Goal: Transaction & Acquisition: Subscribe to service/newsletter

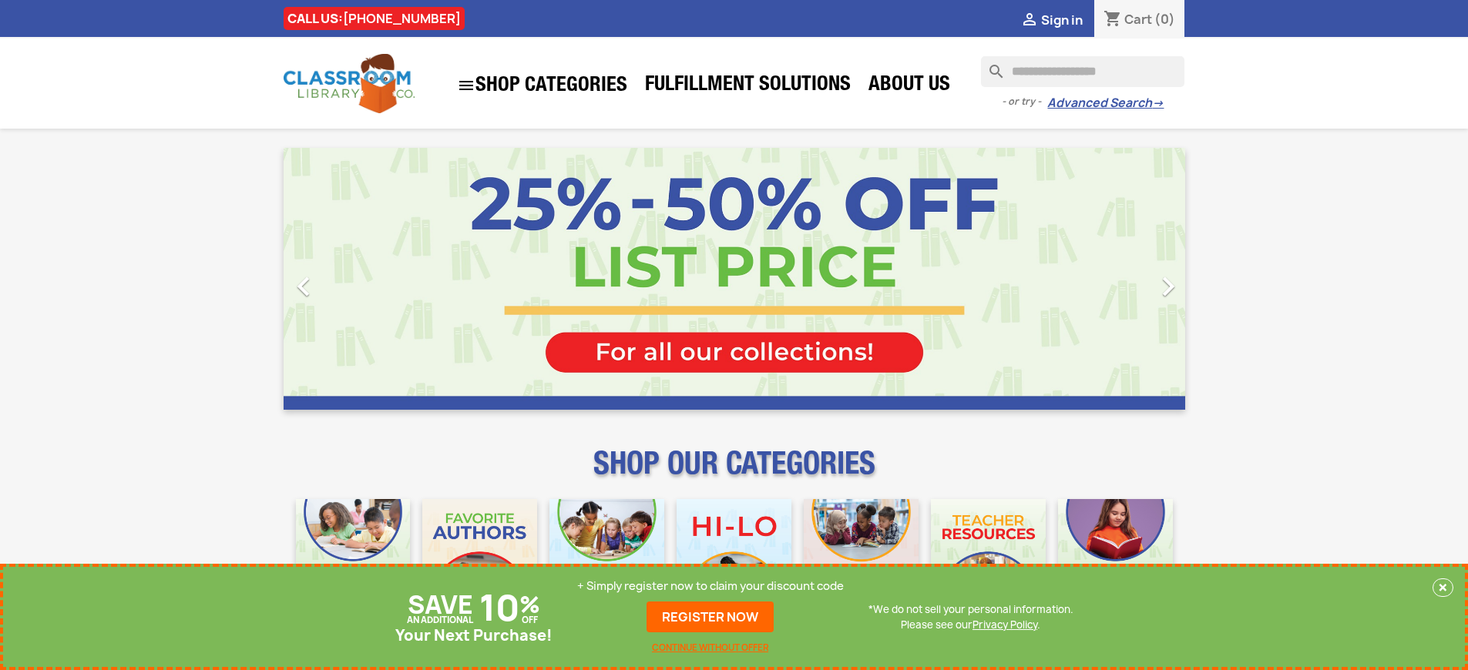
click at [710, 586] on p "+ Simply register now to claim your discount code" at bounding box center [710, 586] width 267 height 15
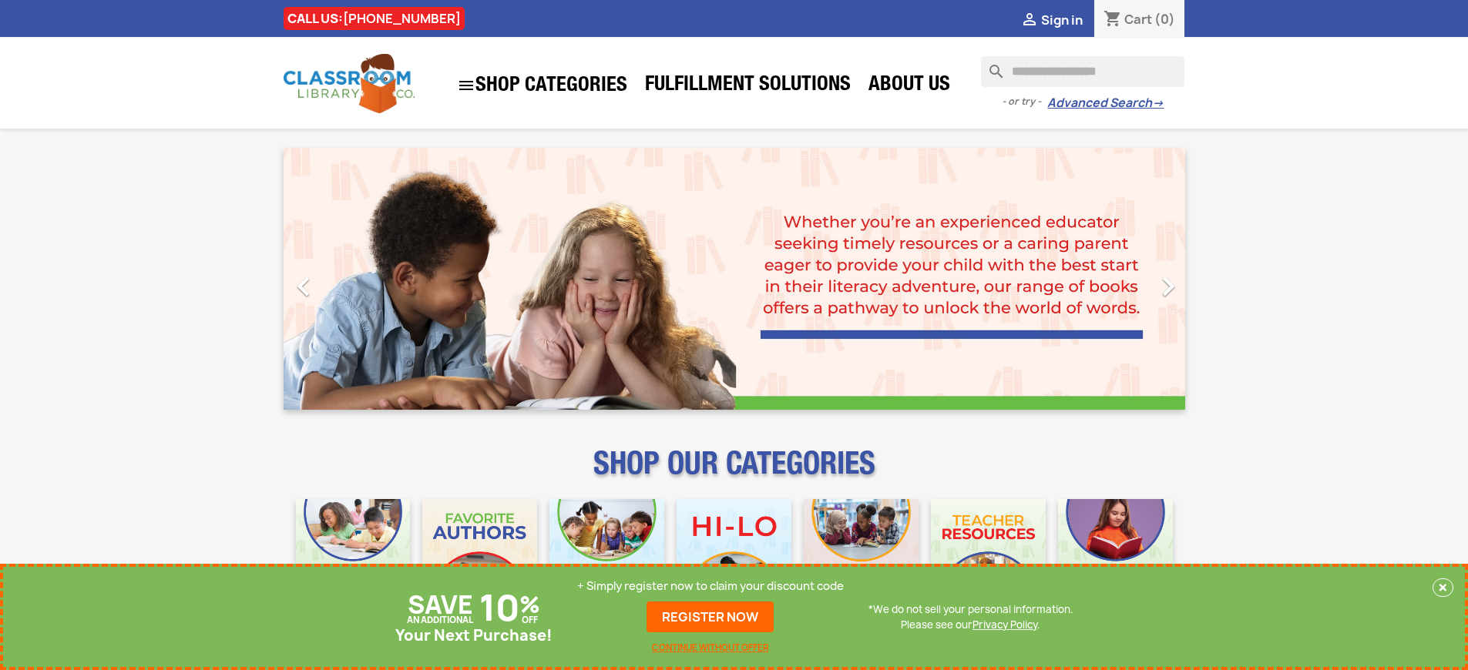
click at [710, 586] on p "+ Simply register now to claim your discount code" at bounding box center [710, 586] width 267 height 15
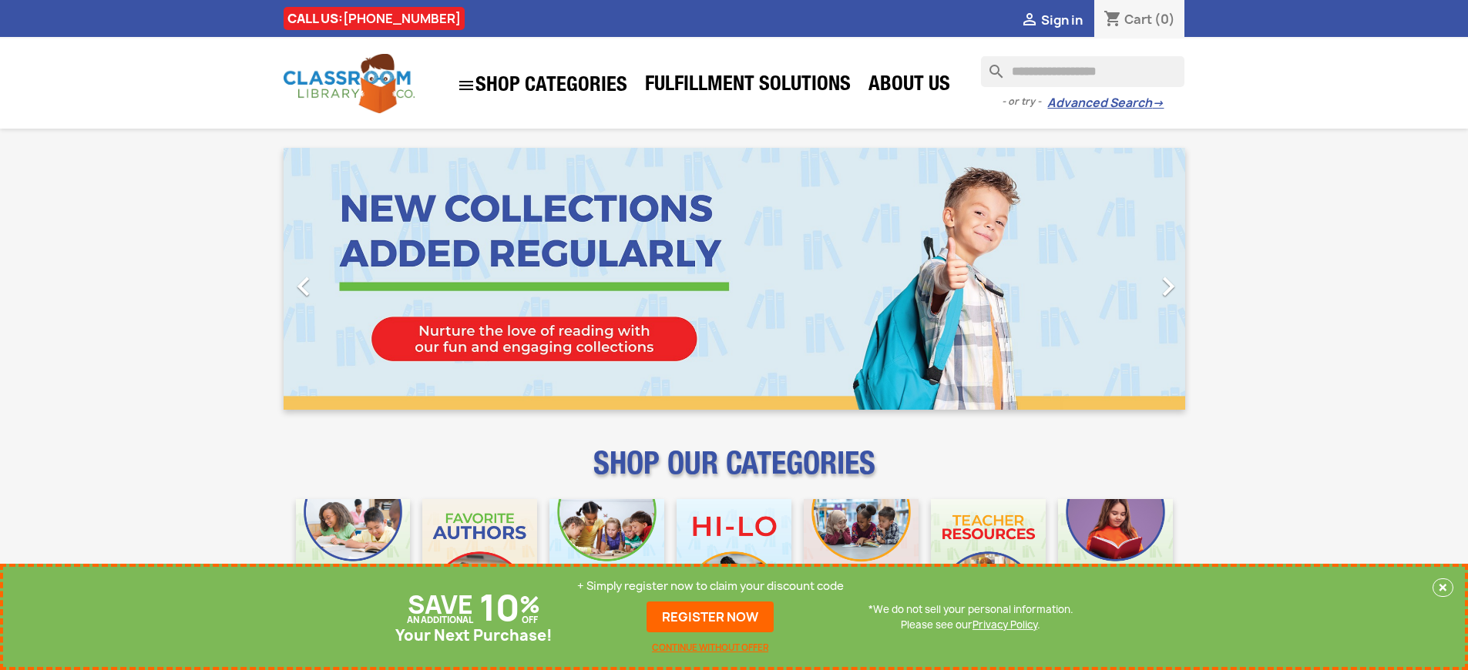
click at [710, 586] on p "+ Simply register now to claim your discount code" at bounding box center [710, 586] width 267 height 15
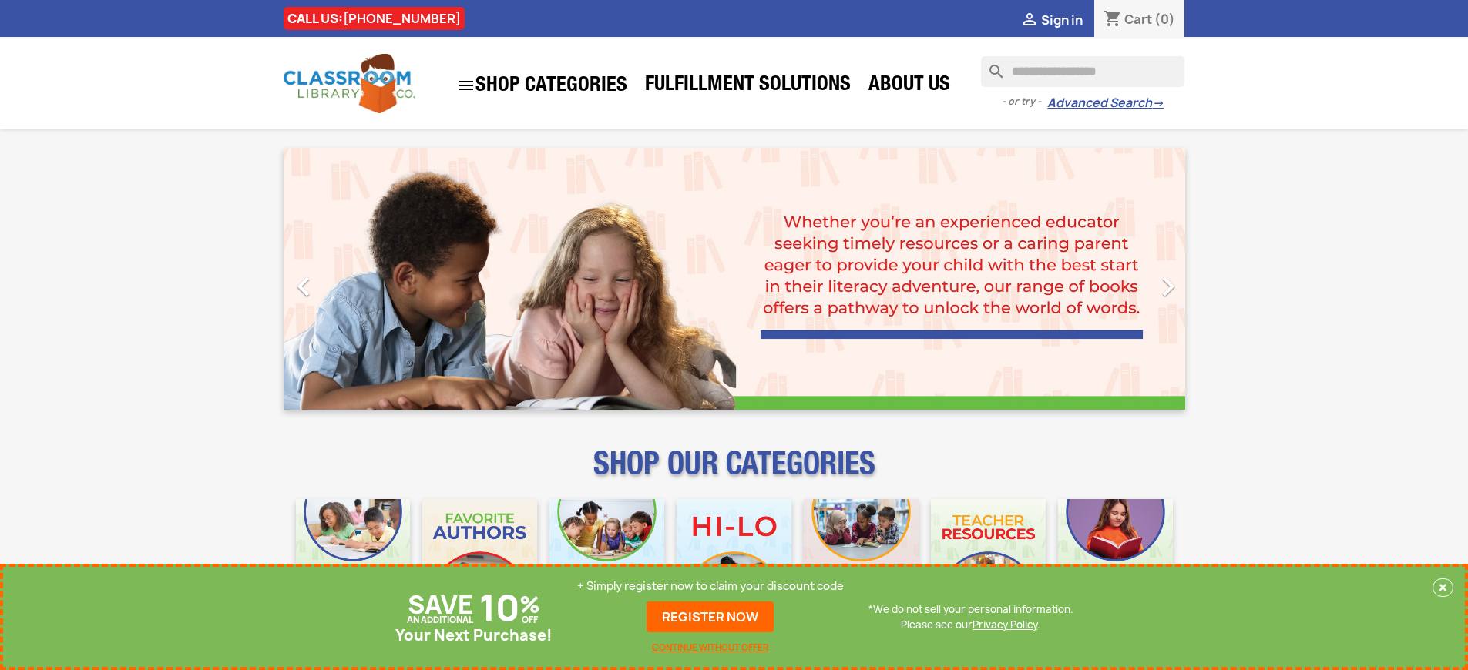
click at [710, 617] on link "REGISTER NOW" at bounding box center [709, 617] width 127 height 31
click at [710, 586] on p "+ Simply register now to claim your discount code" at bounding box center [710, 586] width 267 height 15
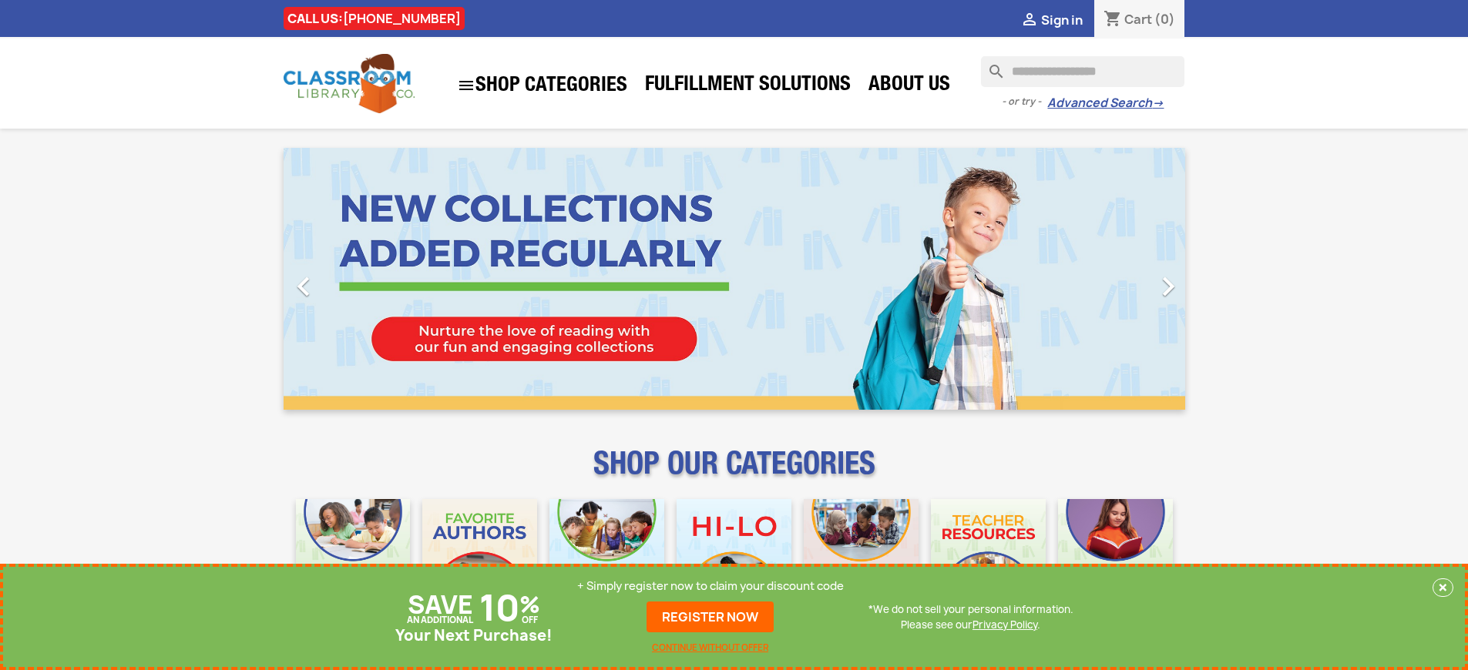
click at [710, 586] on p "+ Simply register now to claim your discount code" at bounding box center [710, 586] width 267 height 15
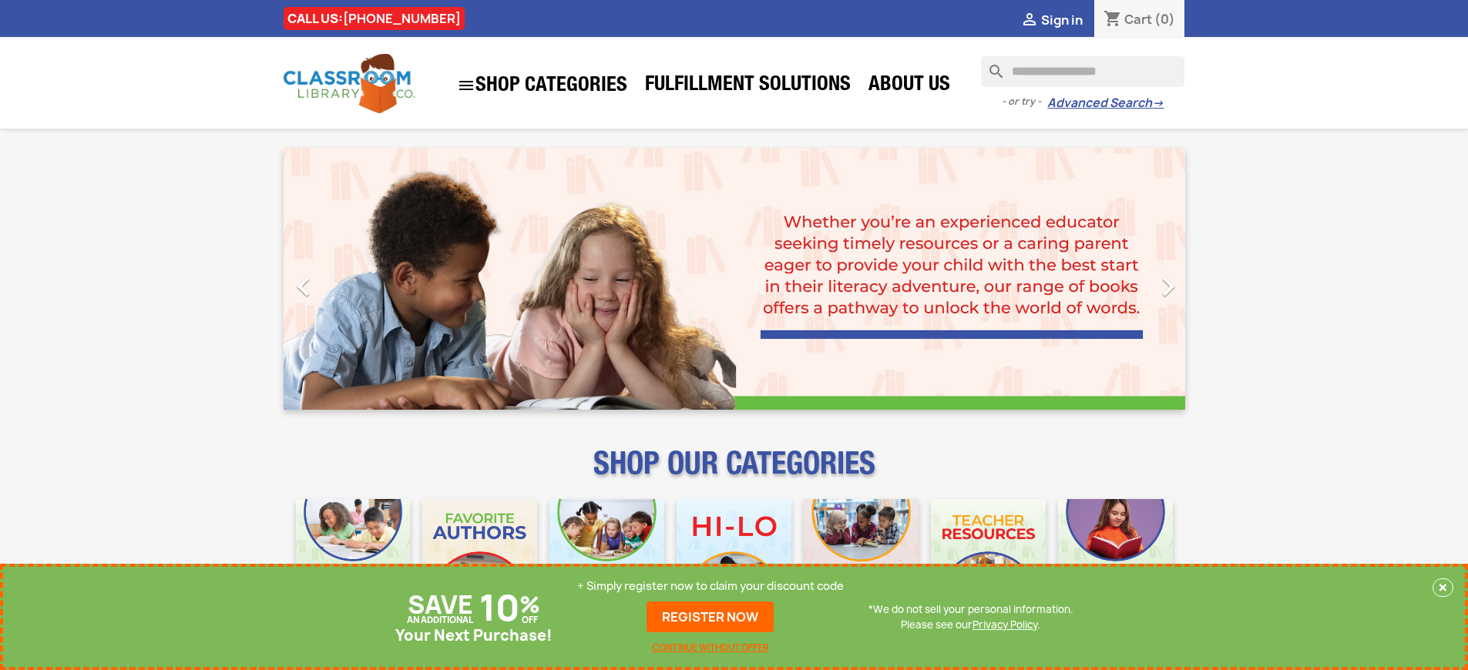
click at [710, 586] on p "+ Simply register now to claim your discount code" at bounding box center [710, 586] width 267 height 15
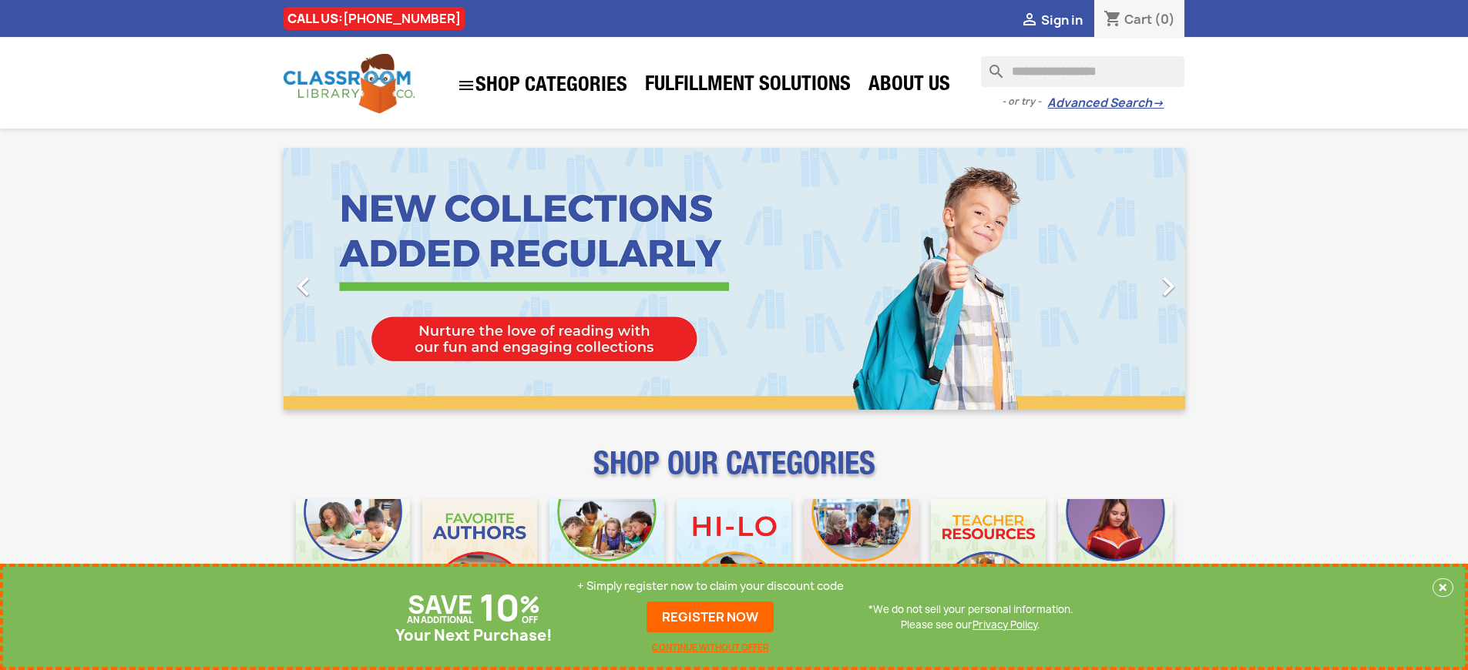
click at [710, 586] on p "+ Simply register now to claim your discount code" at bounding box center [710, 586] width 267 height 15
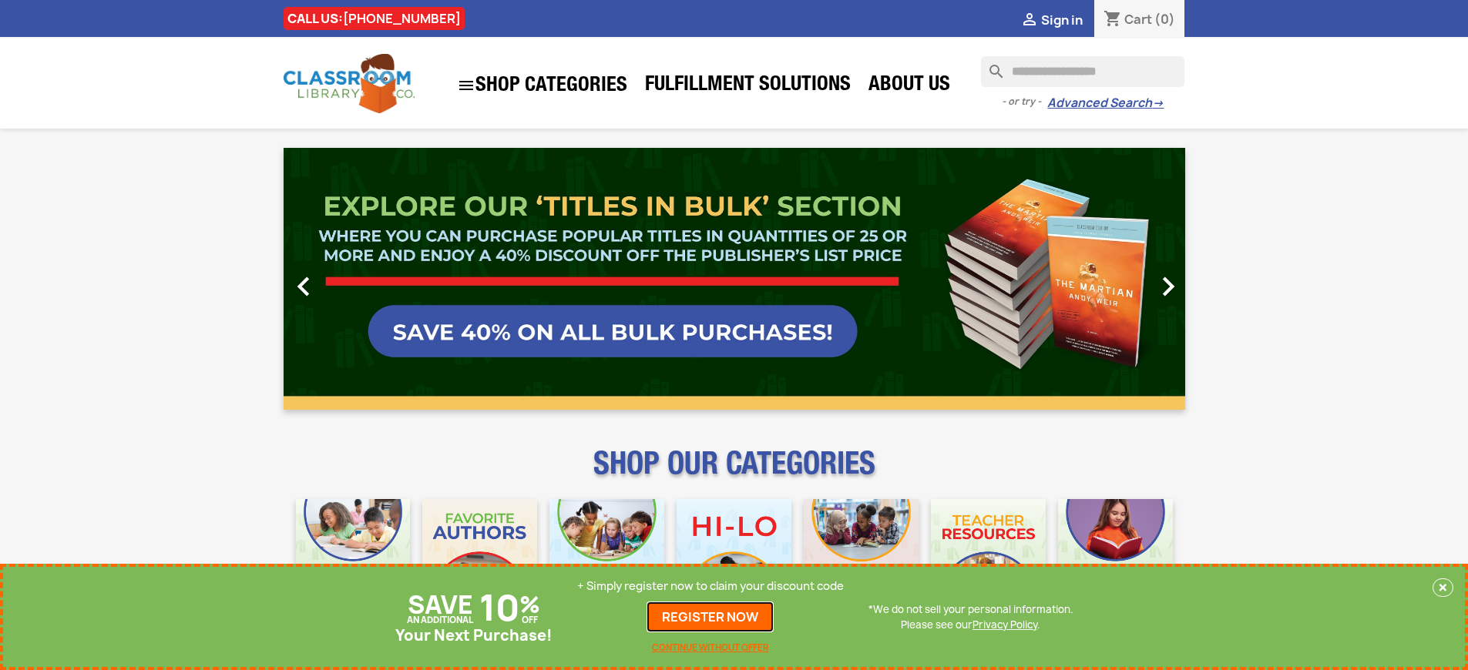
click at [710, 617] on link "REGISTER NOW" at bounding box center [709, 617] width 127 height 31
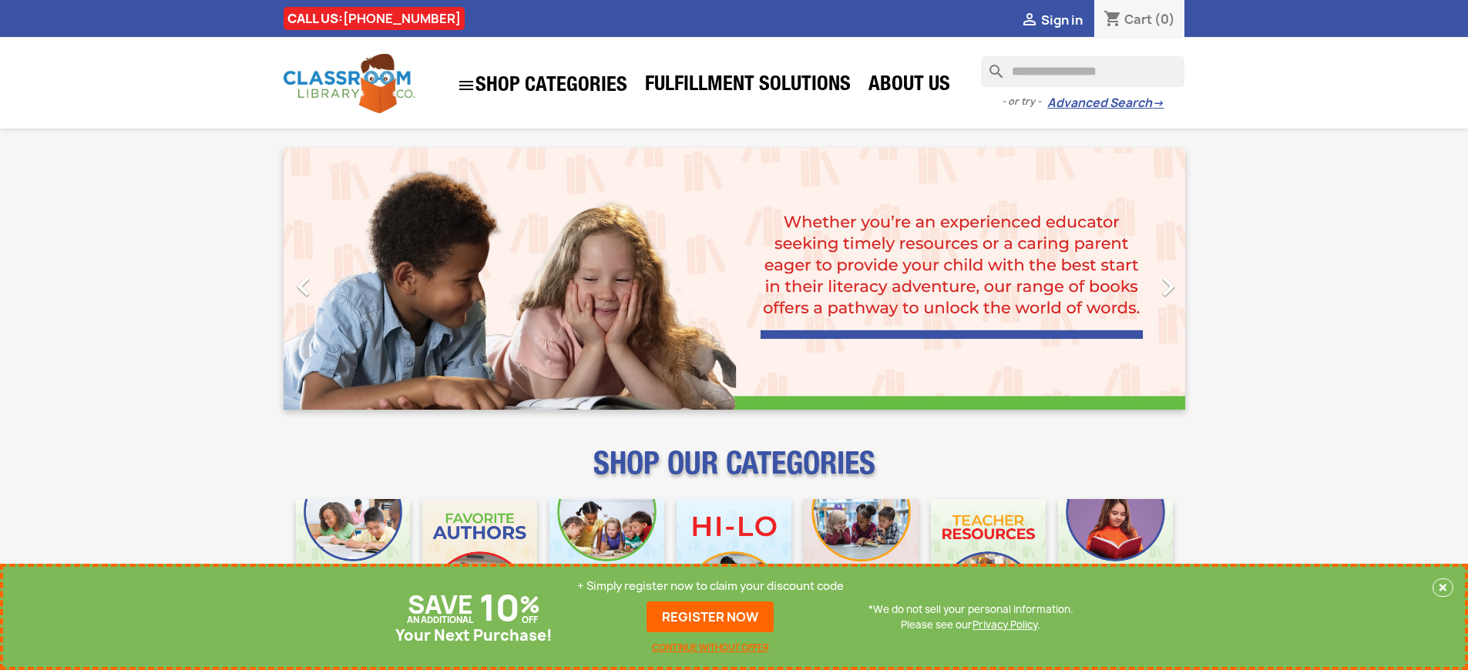
click at [710, 586] on p "+ Simply register now to claim your discount code" at bounding box center [710, 586] width 267 height 15
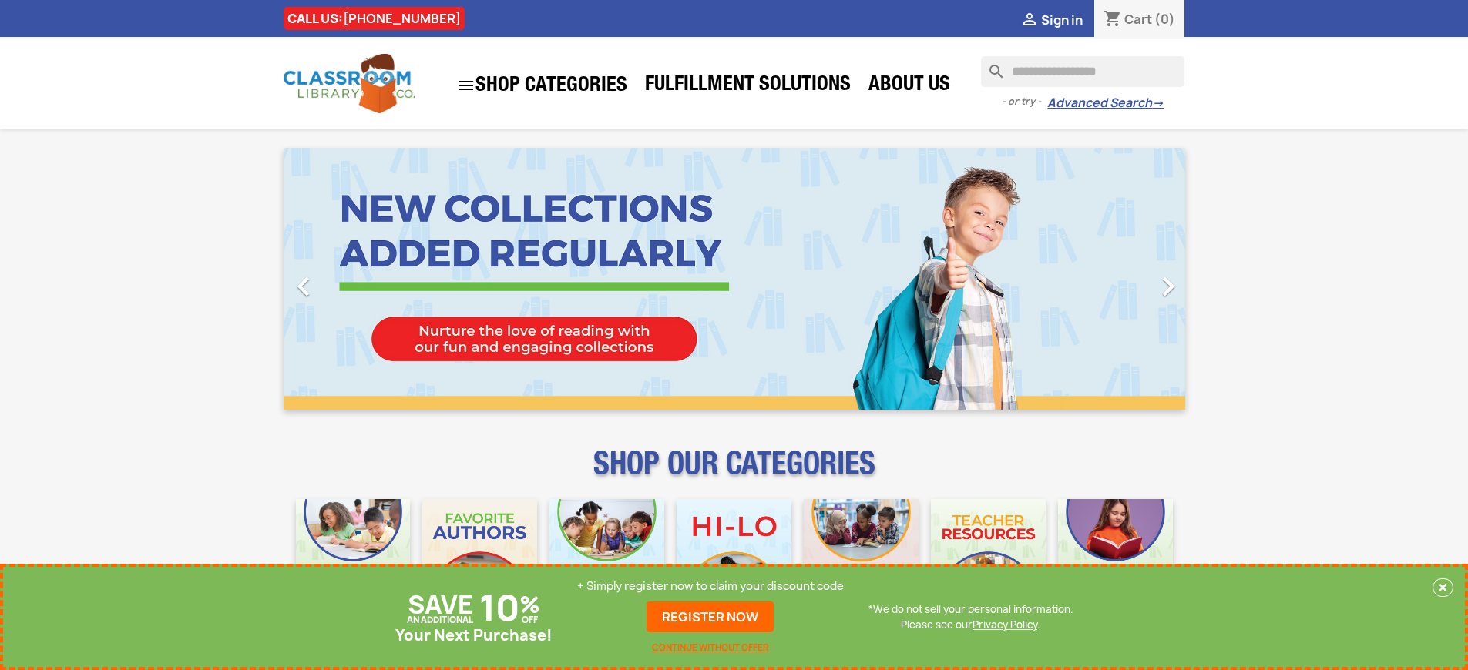
click at [710, 586] on p "+ Simply register now to claim your discount code" at bounding box center [710, 586] width 267 height 15
click at [710, 617] on link "REGISTER NOW" at bounding box center [709, 617] width 127 height 31
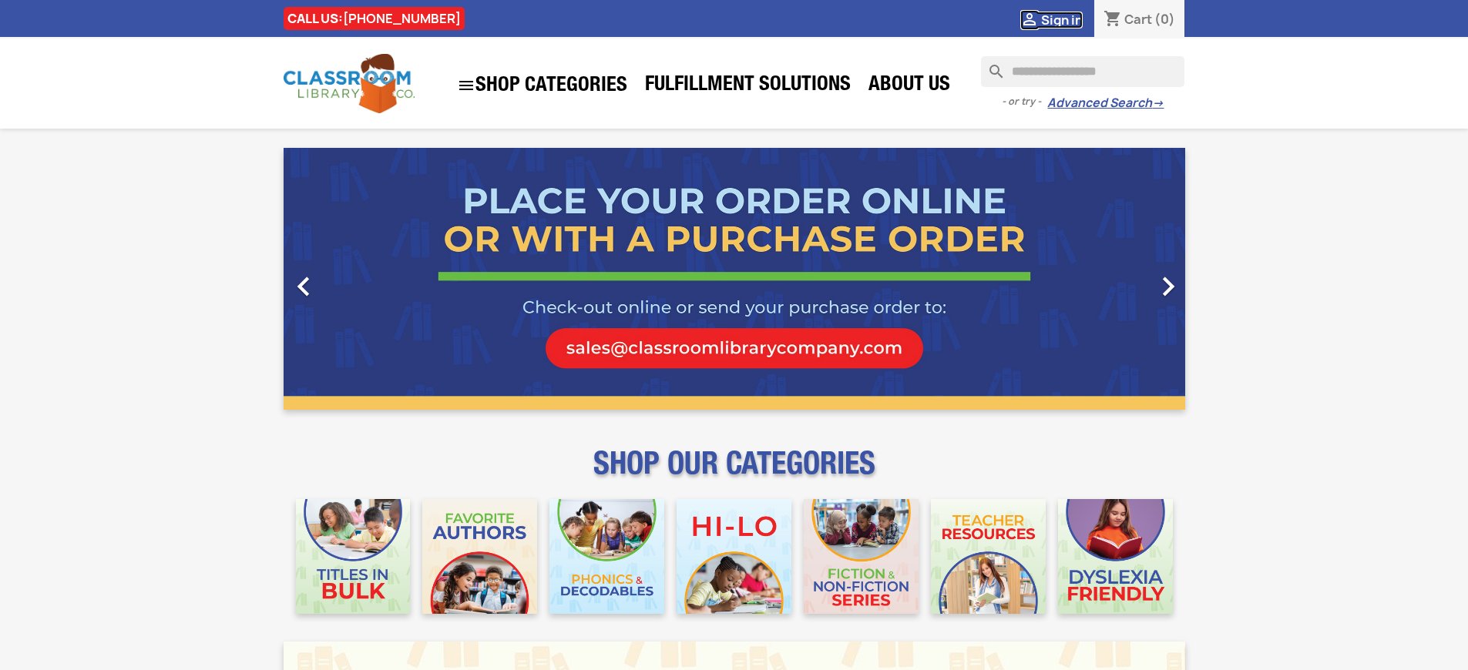
click at [1061, 19] on span "Sign in" at bounding box center [1062, 20] width 42 height 17
